Goal: Navigation & Orientation: Find specific page/section

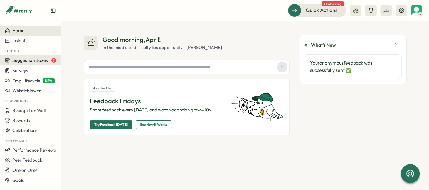
click at [34, 63] on span "Suggestion Boxes" at bounding box center [30, 61] width 36 height 6
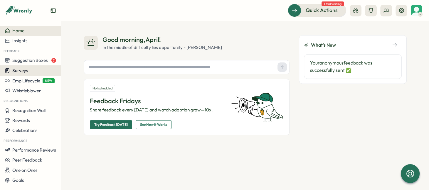
click at [35, 68] on div "Surveys" at bounding box center [30, 71] width 51 height 6
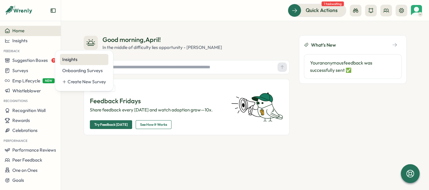
click at [63, 63] on div "Insights" at bounding box center [84, 59] width 48 height 11
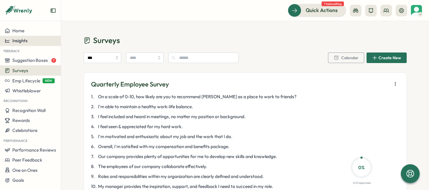
click at [35, 42] on div "Insights" at bounding box center [30, 40] width 51 height 5
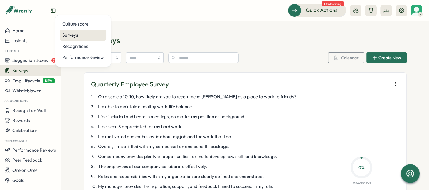
click at [76, 34] on div "Surveys" at bounding box center [83, 35] width 42 height 6
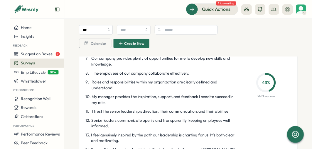
scroll to position [386, 0]
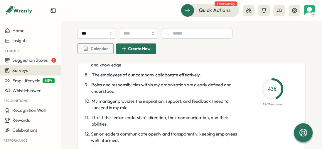
click at [73, 13] on div "Quick Actions 1 task waiting" at bounding box center [191, 10] width 247 height 13
